Goal: Information Seeking & Learning: Learn about a topic

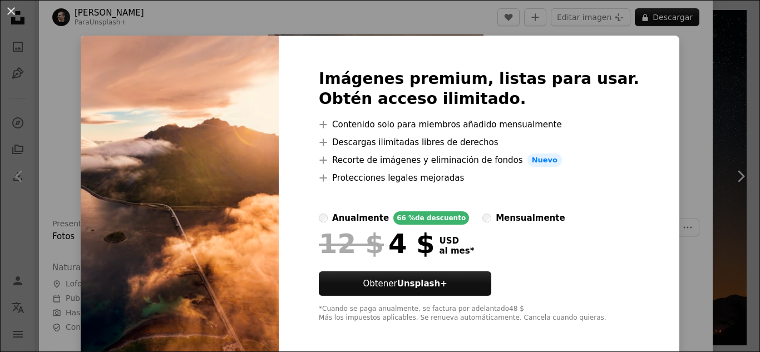
scroll to position [5, 0]
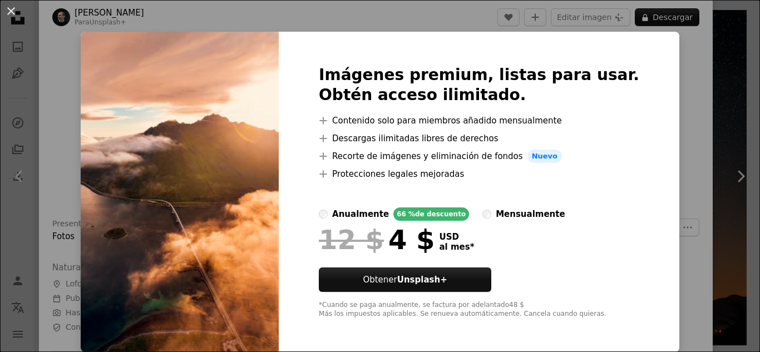
click at [601, 68] on h2 "Imágenes premium, listas para usar. Obtén acceso ilimitado." at bounding box center [479, 85] width 321 height 40
click at [627, 55] on div "Imágenes premium, listas para usar. Obtén acceso ilimitado. A plus sign Conteni…" at bounding box center [479, 192] width 401 height 321
click at [279, 91] on img at bounding box center [180, 192] width 198 height 321
drag, startPoint x: 577, startPoint y: 181, endPoint x: 583, endPoint y: 181, distance: 6.1
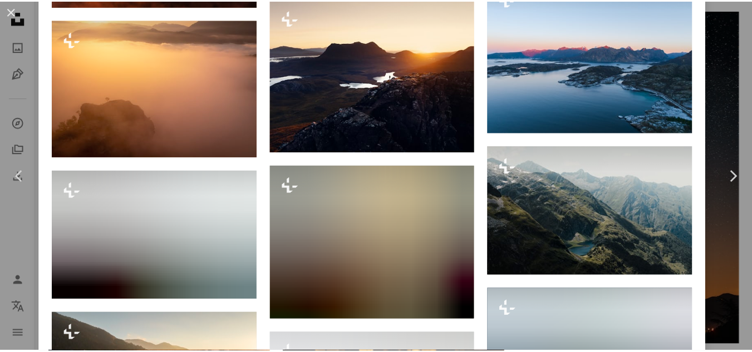
scroll to position [3229, 0]
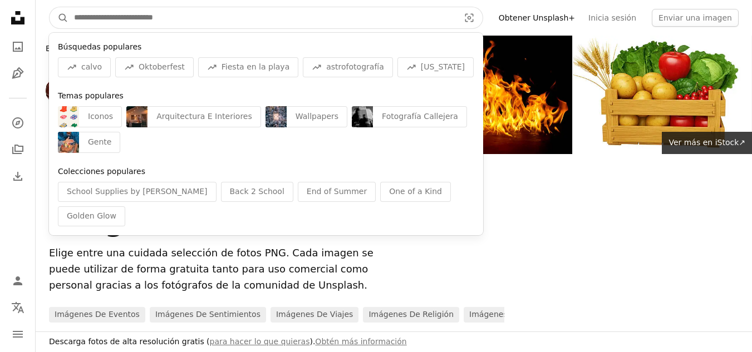
click at [229, 17] on input "Encuentra imágenes en todo el sitio" at bounding box center [261, 17] width 387 height 21
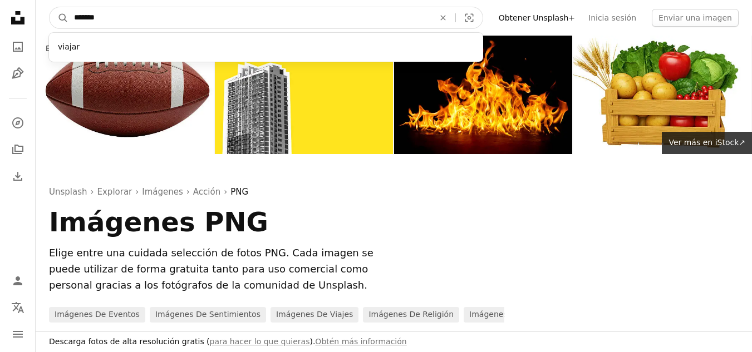
type input "******"
click at [50, 7] on button "A magnifying glass" at bounding box center [59, 17] width 19 height 21
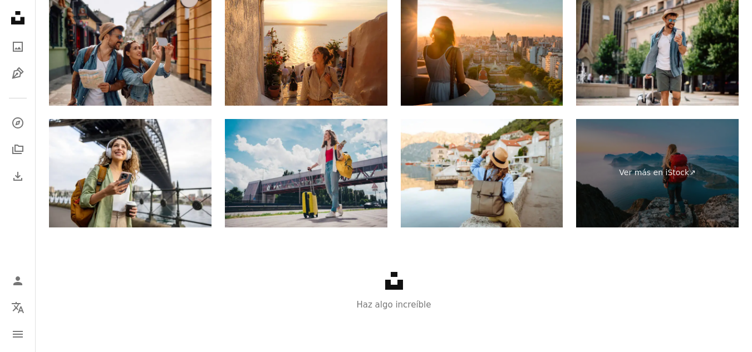
scroll to position [2402, 0]
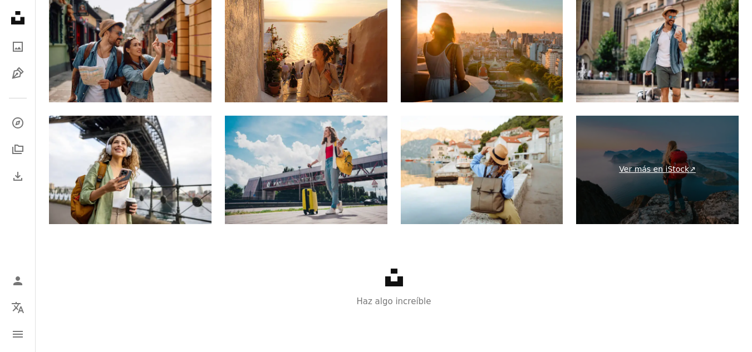
click at [617, 160] on link "Ver más en iStock ↗" at bounding box center [657, 170] width 163 height 109
